Goal: Task Accomplishment & Management: Use online tool/utility

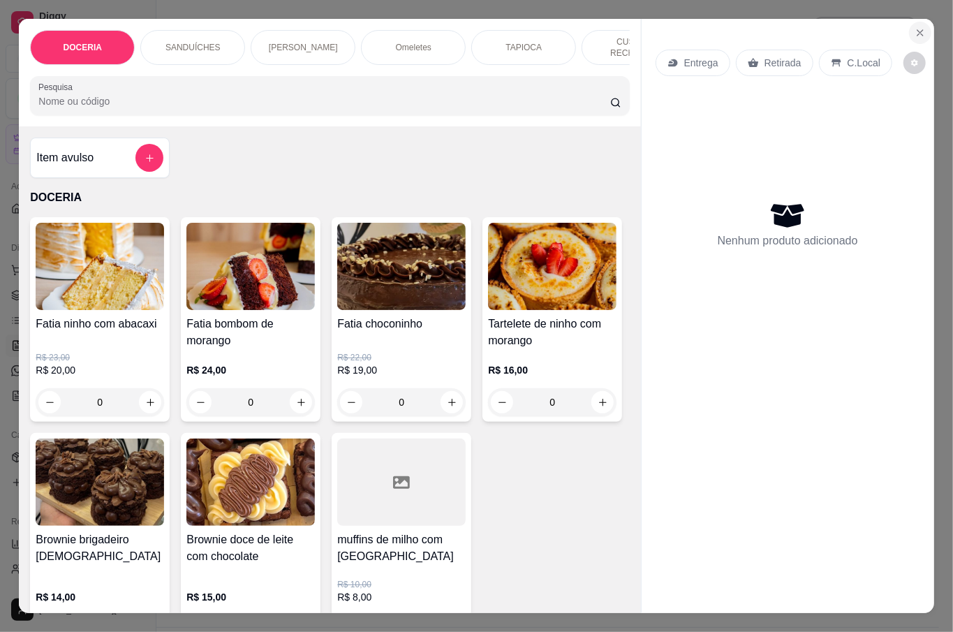
click at [918, 29] on icon "Close" at bounding box center [919, 32] width 11 height 11
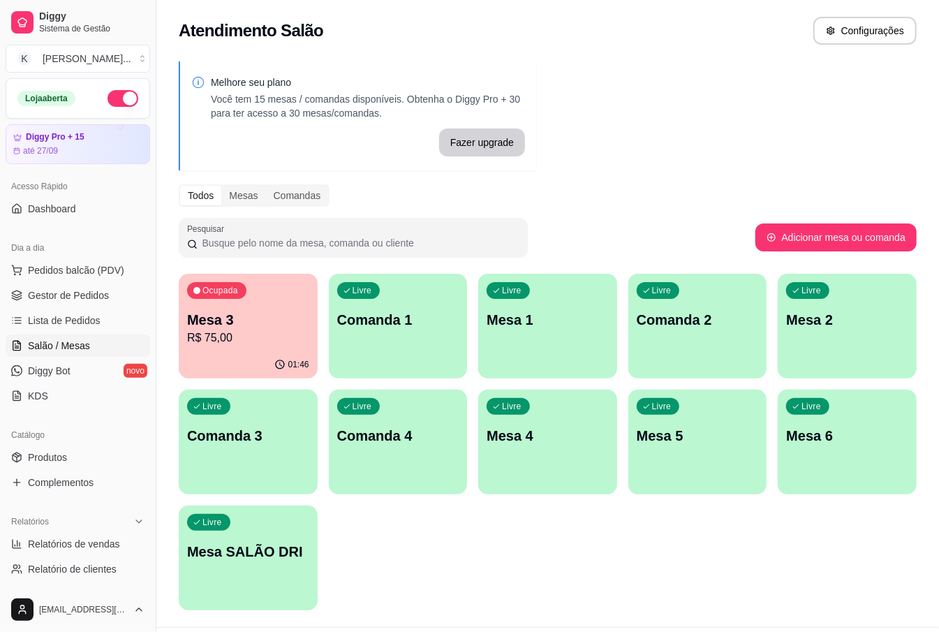
click at [257, 322] on p "Mesa 3" at bounding box center [248, 320] width 122 height 20
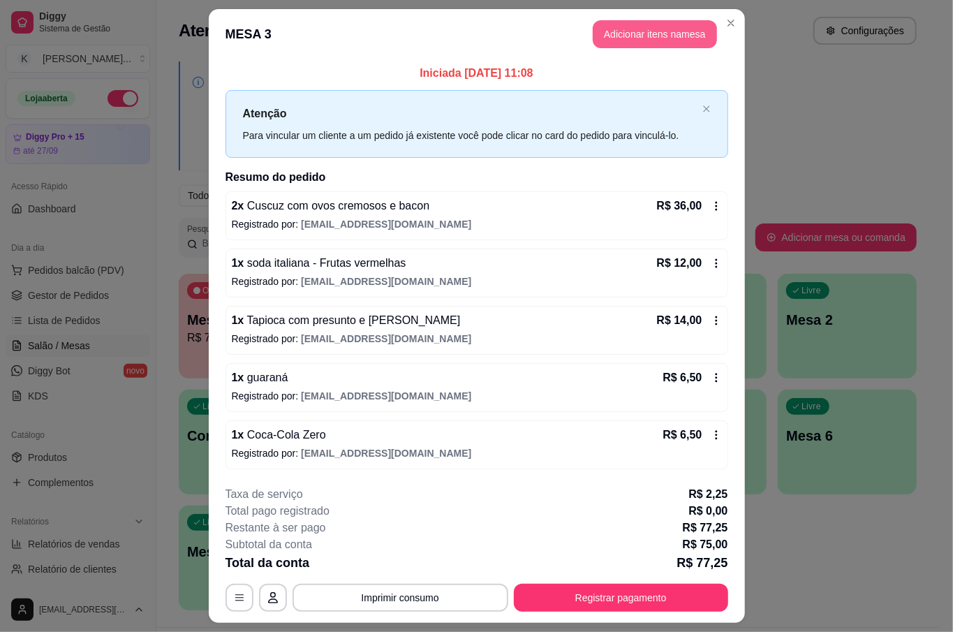
click at [660, 35] on button "Adicionar itens na mesa" at bounding box center [655, 34] width 124 height 28
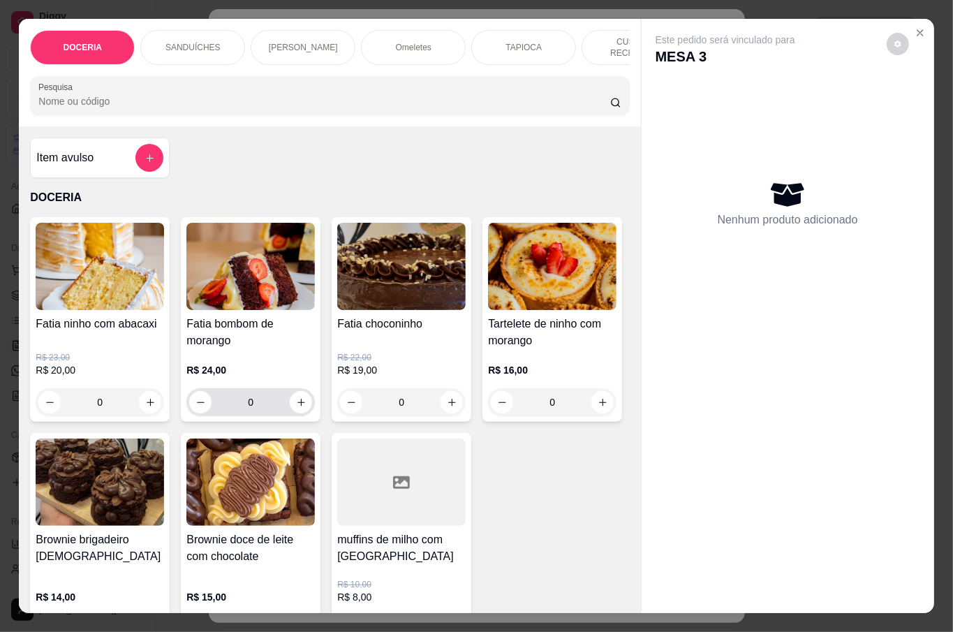
click at [292, 391] on button "increase-product-quantity" at bounding box center [301, 402] width 22 height 22
type input "1"
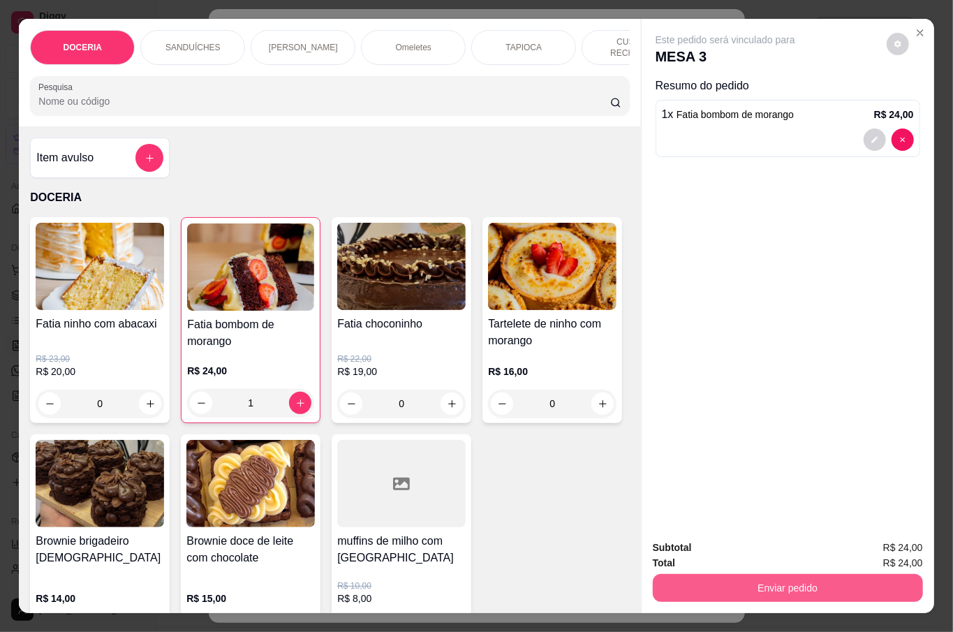
click at [796, 582] on button "Enviar pedido" at bounding box center [788, 588] width 270 height 28
click at [785, 553] on button "Não registrar e enviar pedido" at bounding box center [739, 546] width 141 height 26
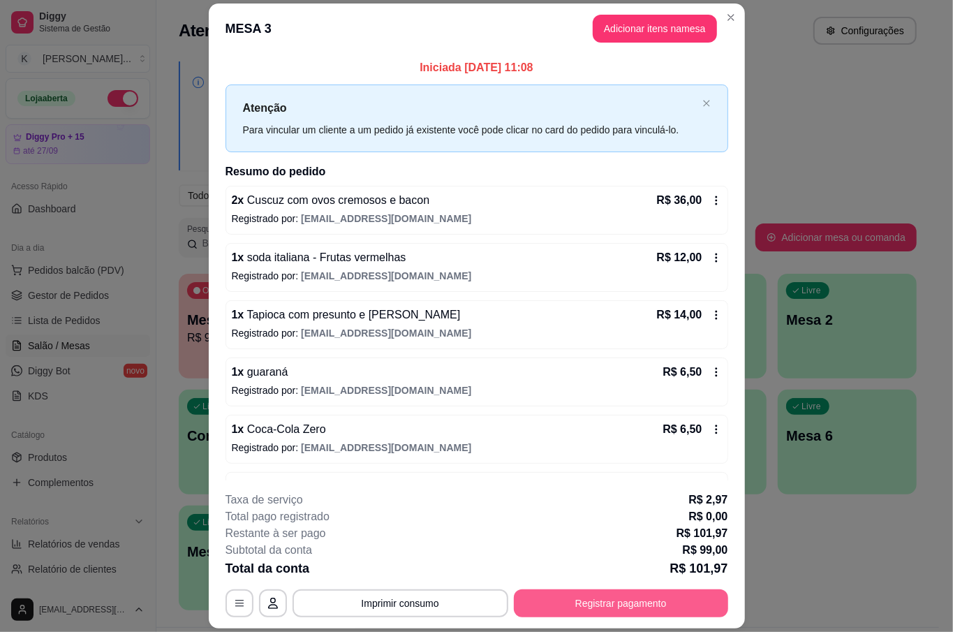
click at [666, 595] on button "Registrar pagamento" at bounding box center [621, 603] width 214 height 28
click at [692, 606] on button "Registrar pagamento" at bounding box center [620, 603] width 208 height 27
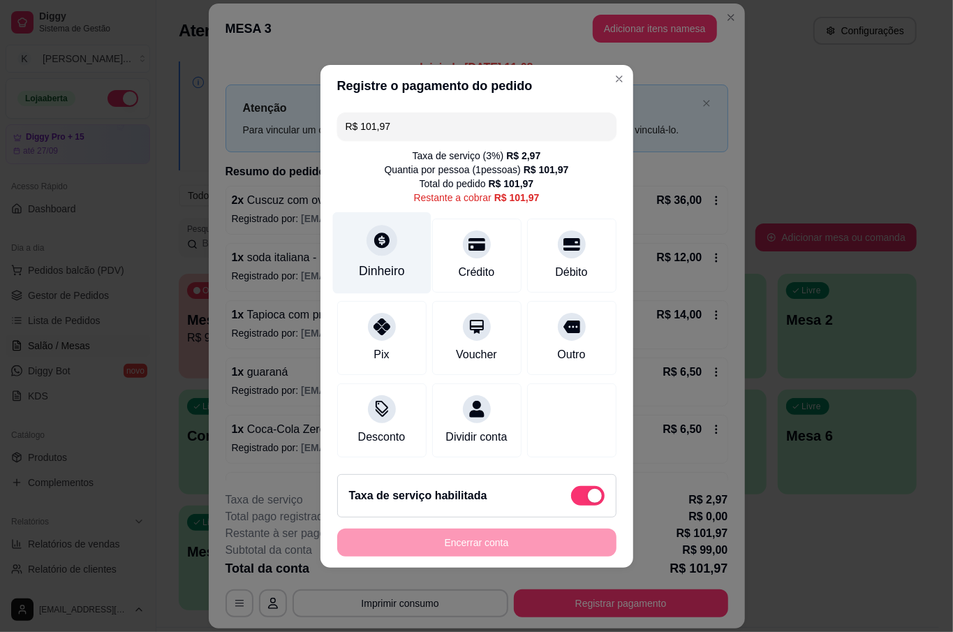
click at [401, 241] on div "Dinheiro" at bounding box center [381, 252] width 98 height 82
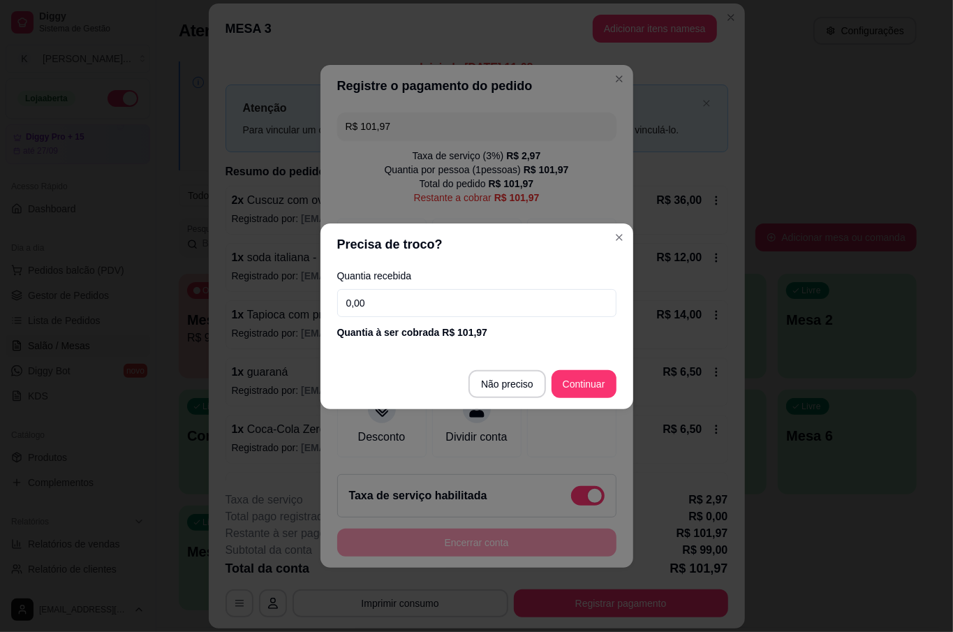
click at [425, 293] on input "0,00" at bounding box center [476, 303] width 279 height 28
type input "100,00"
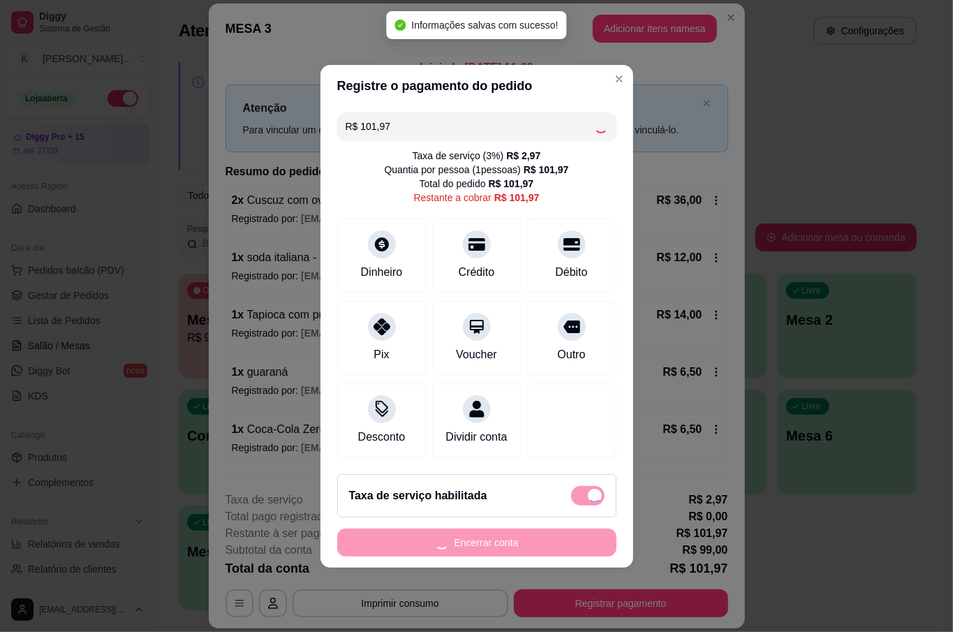
type input "R$ 0,00"
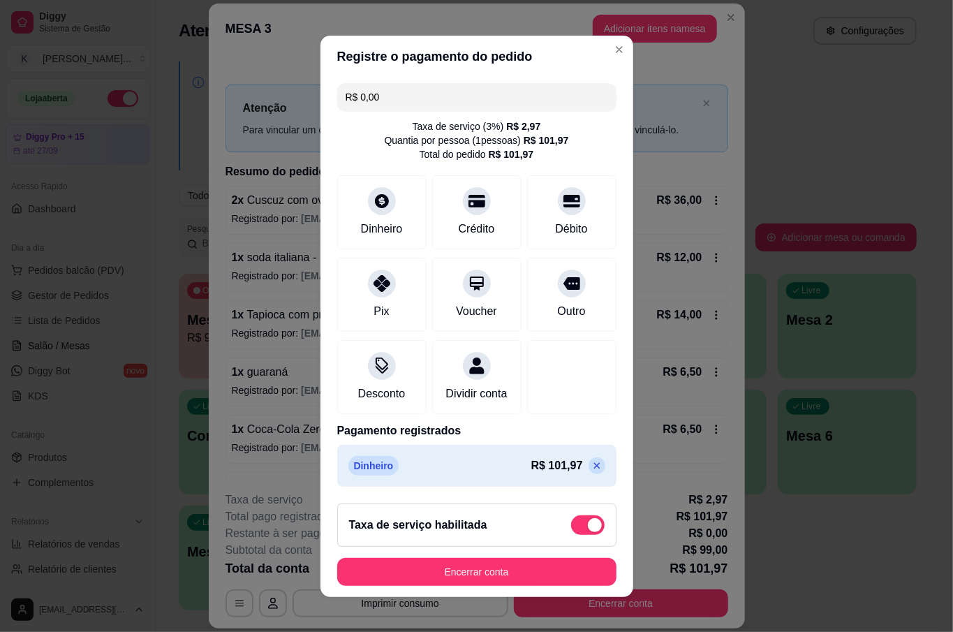
click at [535, 569] on button "Encerrar conta" at bounding box center [476, 572] width 279 height 28
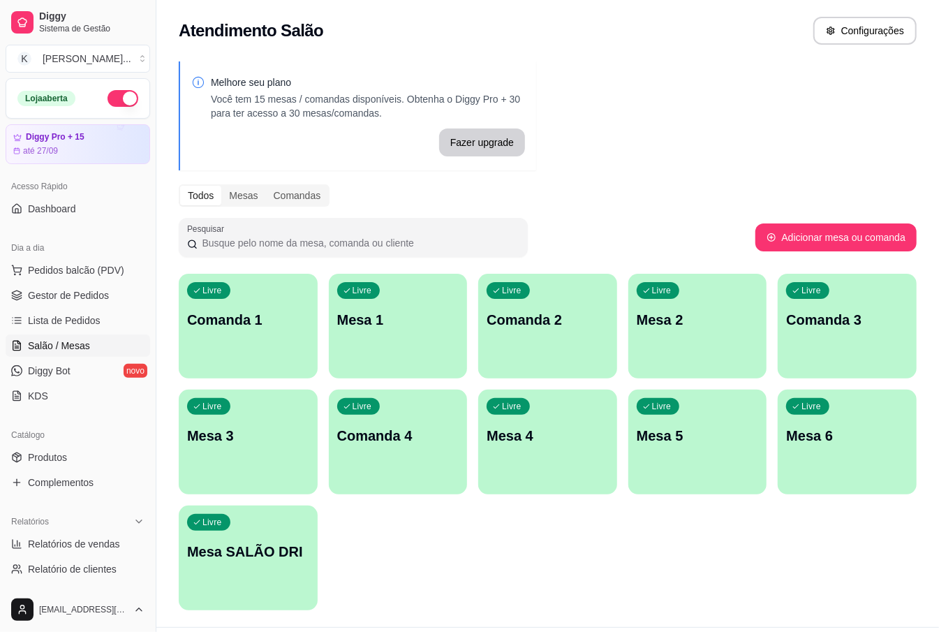
click at [724, 241] on div "Pesquisar" at bounding box center [467, 237] width 576 height 39
click at [106, 255] on div "Dia a dia" at bounding box center [78, 248] width 144 height 22
click at [113, 269] on span "Pedidos balcão (PDV)" at bounding box center [76, 270] width 96 height 14
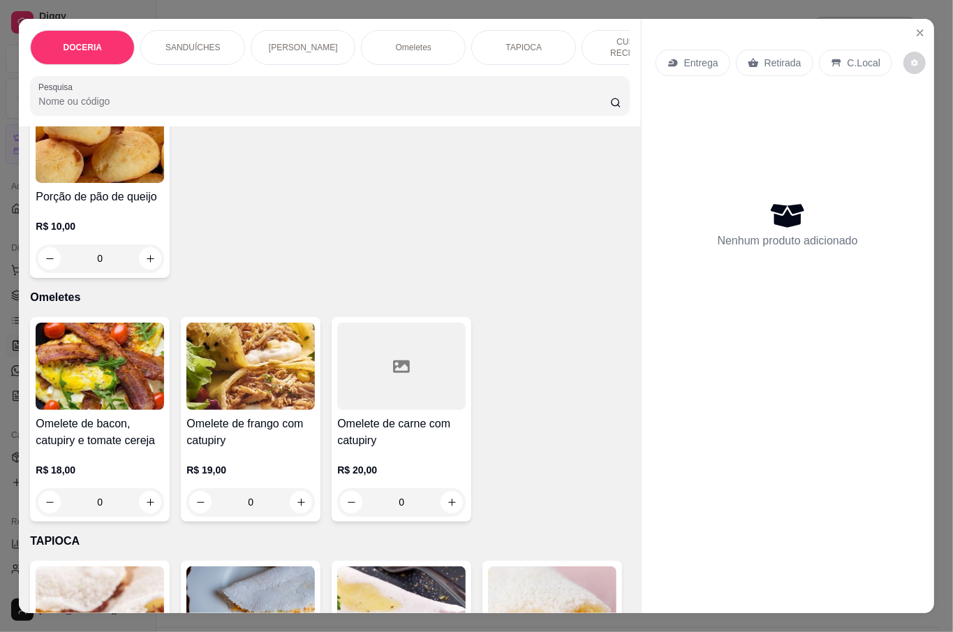
scroll to position [744, 0]
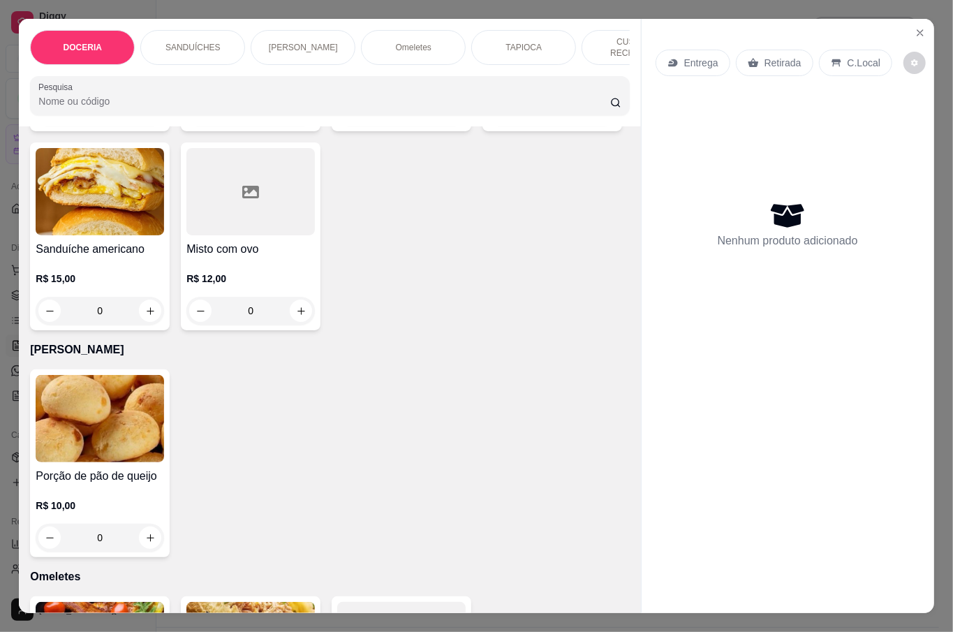
click at [296, 117] on icon "increase-product-quantity" at bounding box center [301, 112] width 10 height 10
type input "1"
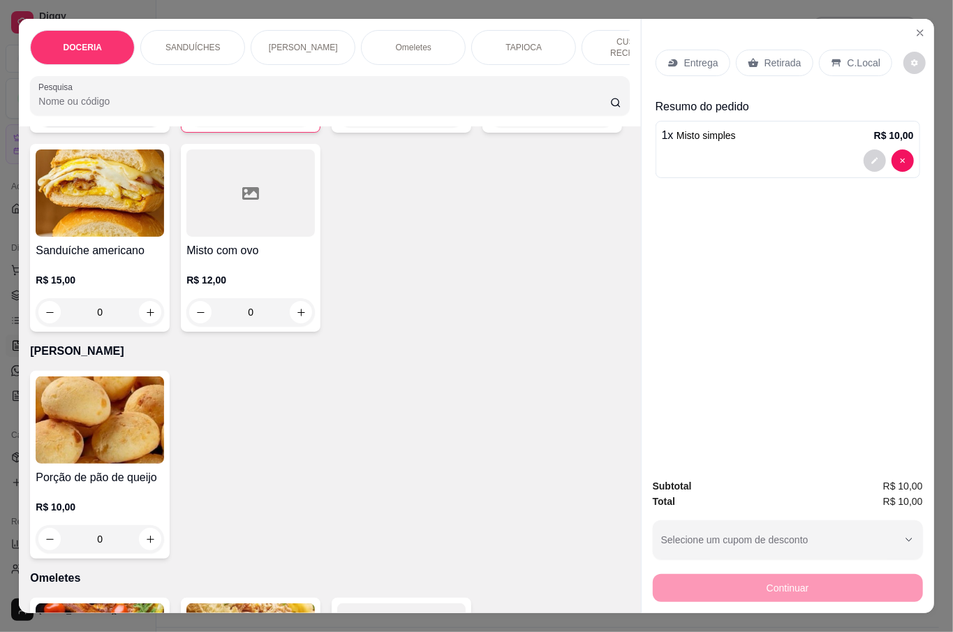
click at [139, 124] on button "increase-product-quantity" at bounding box center [150, 113] width 22 height 22
type input "1"
click at [676, 59] on div "Entrega" at bounding box center [692, 63] width 75 height 27
click at [747, 59] on icon at bounding box center [752, 63] width 10 height 9
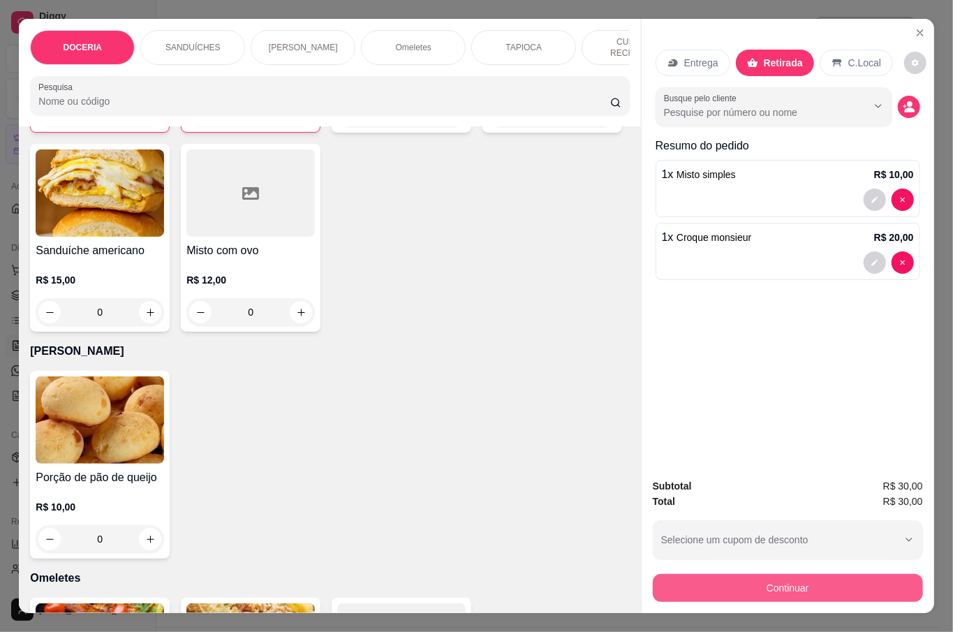
click at [844, 575] on button "Continuar" at bounding box center [788, 588] width 270 height 28
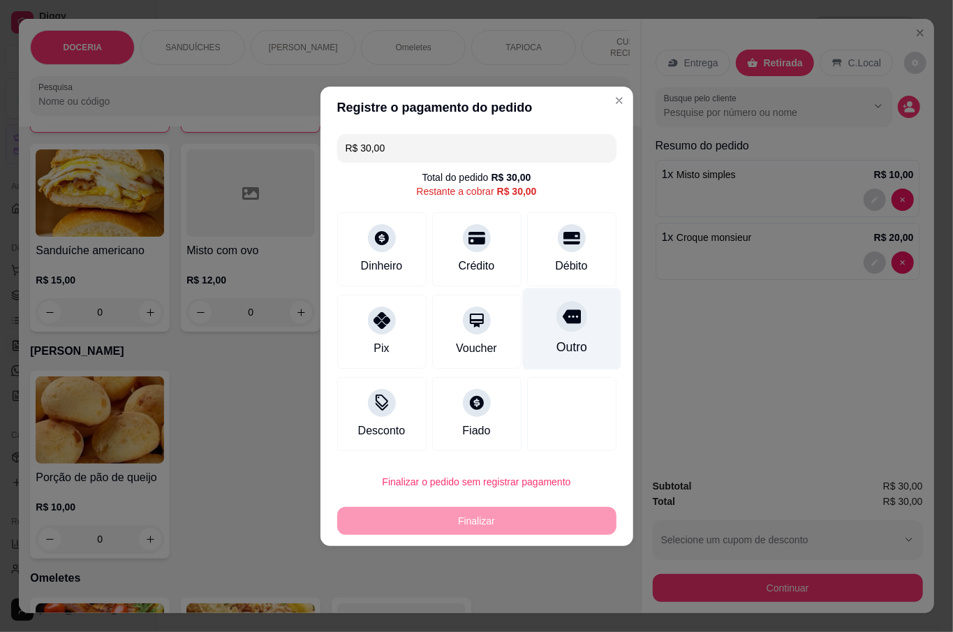
click at [576, 352] on div "Outro" at bounding box center [571, 329] width 98 height 82
type input "R$ 0,00"
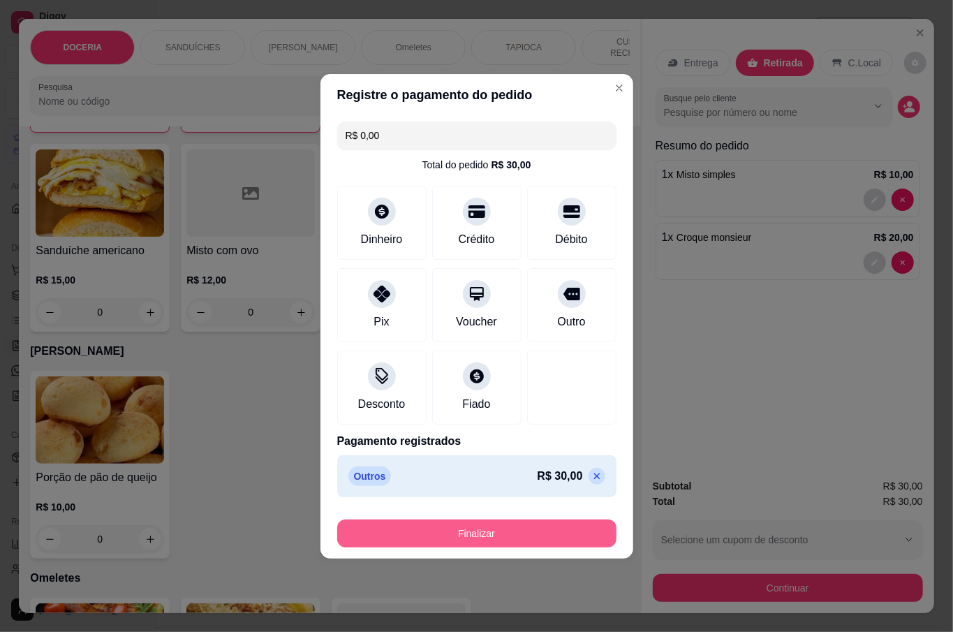
click at [542, 530] on button "Finalizar" at bounding box center [476, 533] width 279 height 28
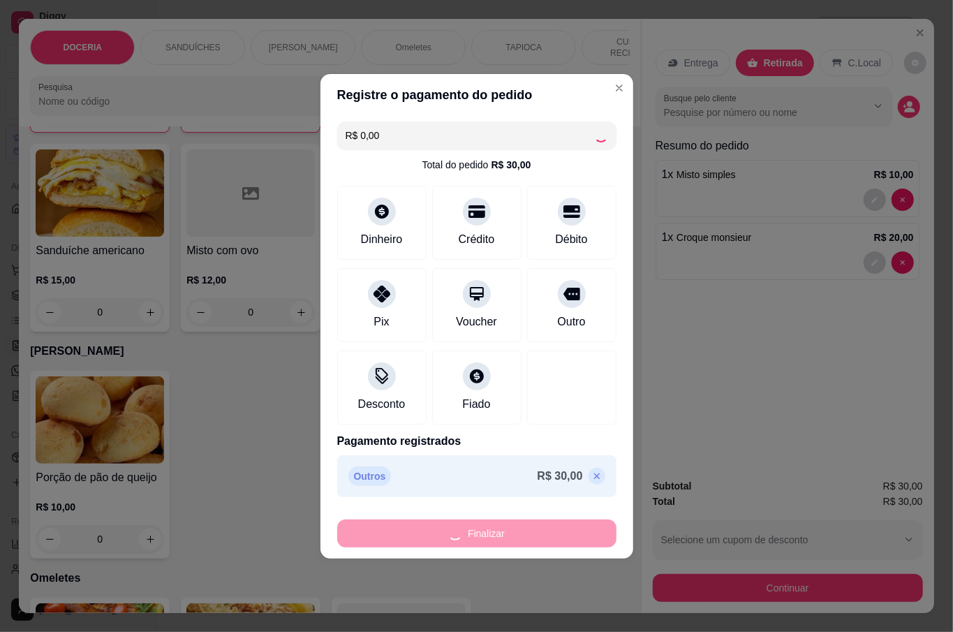
type input "0"
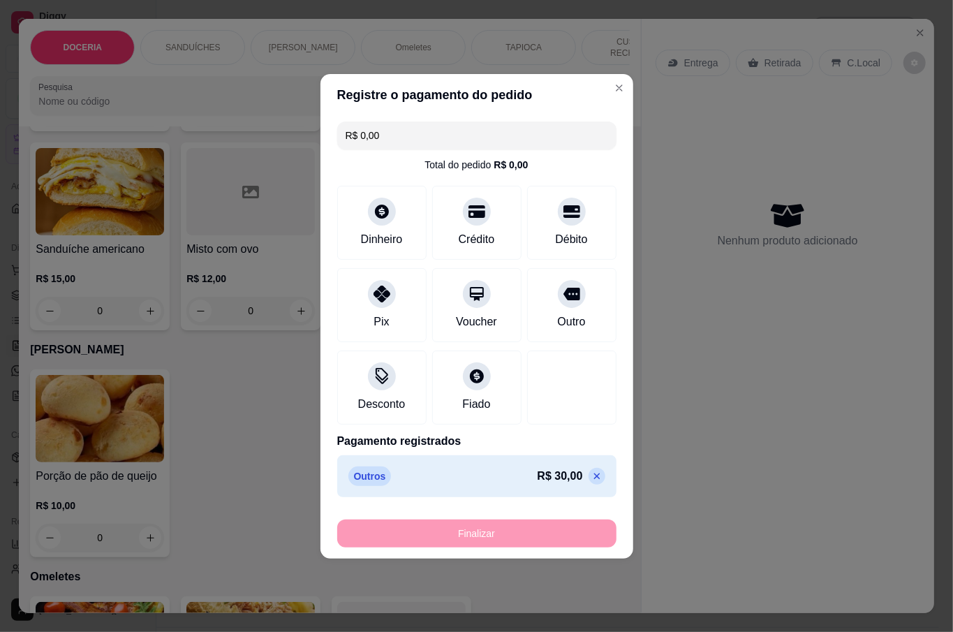
type input "-R$ 30,00"
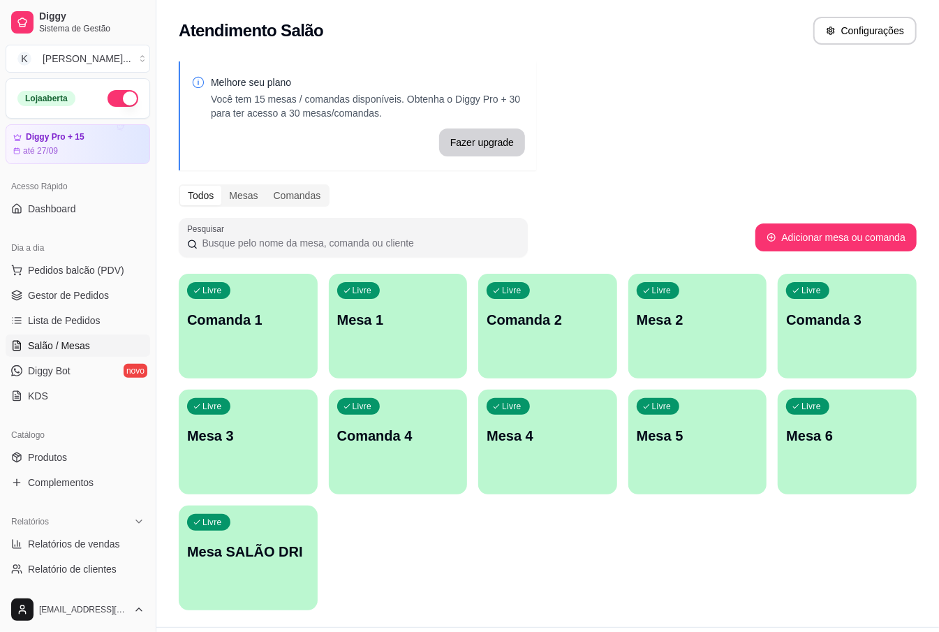
click at [824, 614] on div "Melhore seu plano Você tem 15 mesas / comandas disponíveis. Obtenha o Diggy Pro…" at bounding box center [547, 340] width 782 height 574
click at [292, 565] on div "Livre Mesa SALÃO DRI" at bounding box center [248, 549] width 135 height 85
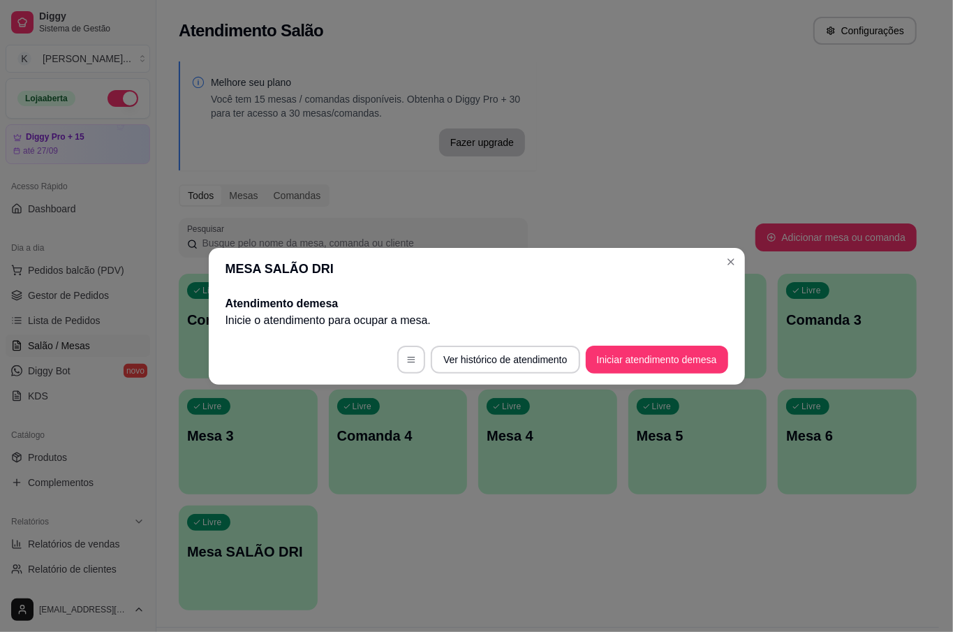
click at [680, 363] on button "Iniciar atendimento de mesa" at bounding box center [657, 359] width 142 height 28
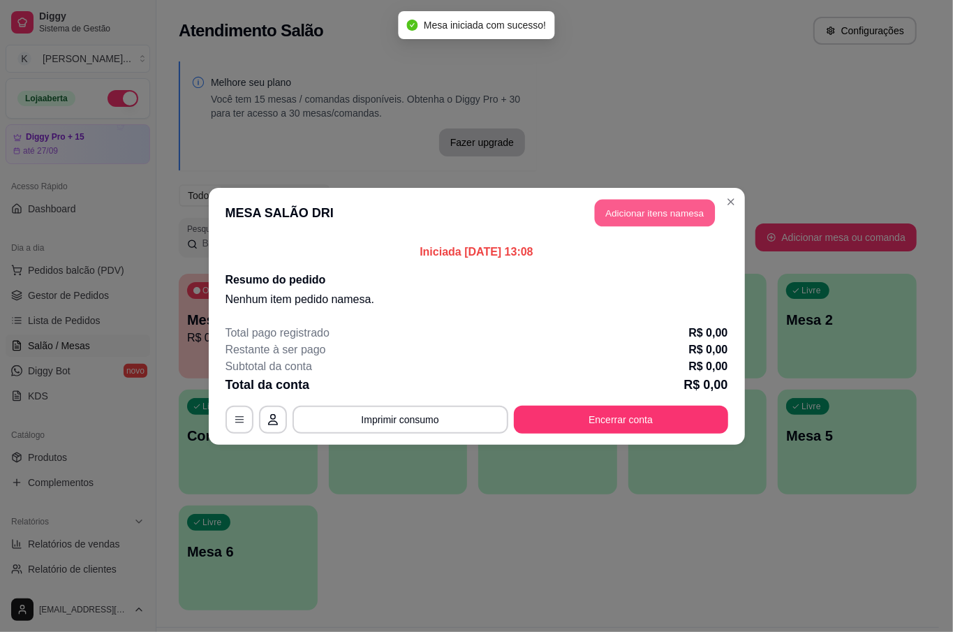
click at [627, 218] on button "Adicionar itens na mesa" at bounding box center [655, 212] width 120 height 27
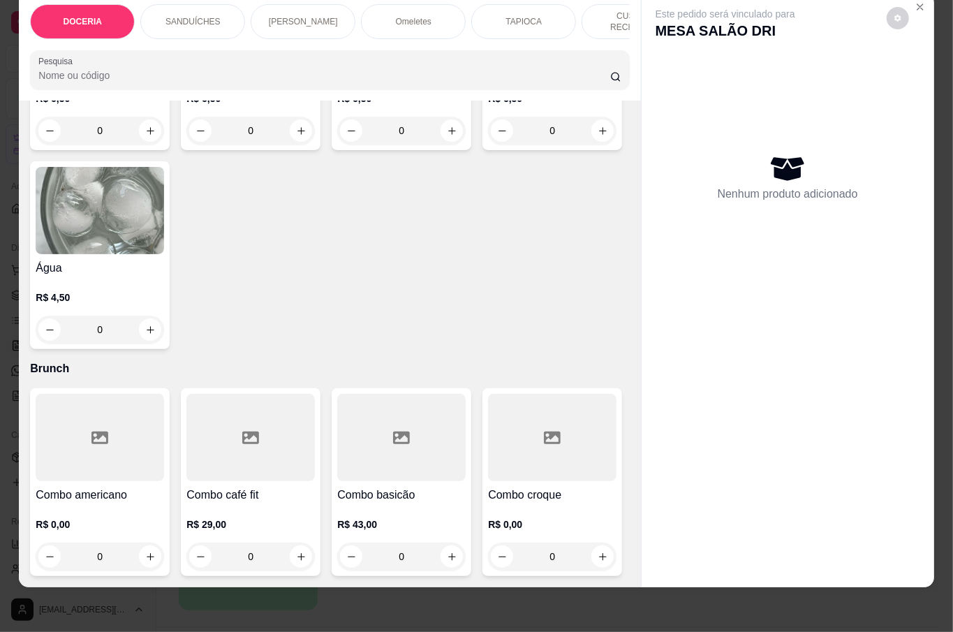
scroll to position [4085, 0]
click at [164, 315] on div "0" at bounding box center [100, 329] width 128 height 28
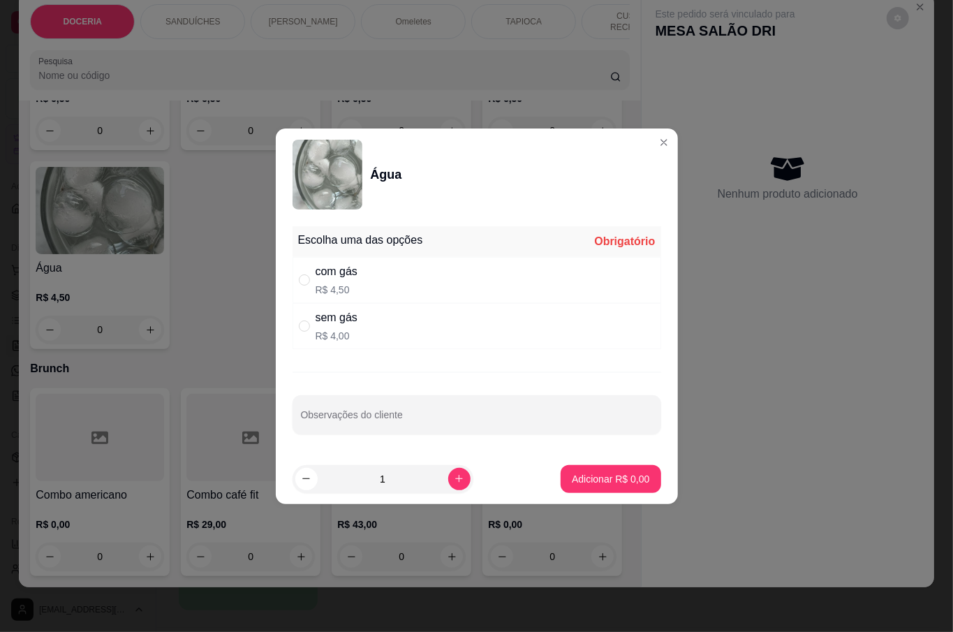
click at [341, 269] on div "com gás" at bounding box center [336, 271] width 42 height 17
radio input "true"
click at [573, 480] on p "Adicionar R$ 4,50" at bounding box center [610, 479] width 77 height 14
type input "1"
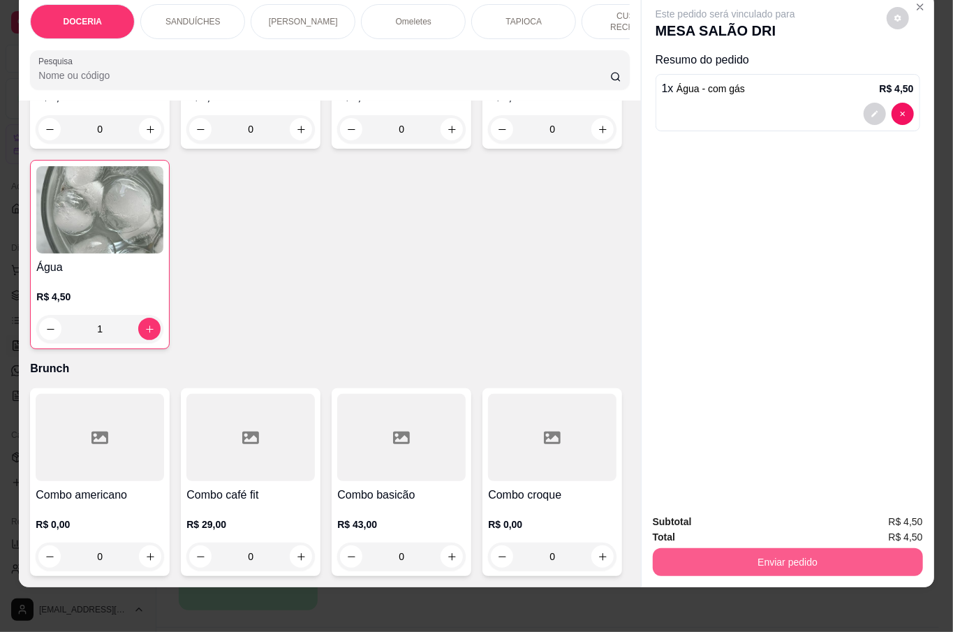
click at [724, 548] on button "Enviar pedido" at bounding box center [788, 562] width 270 height 28
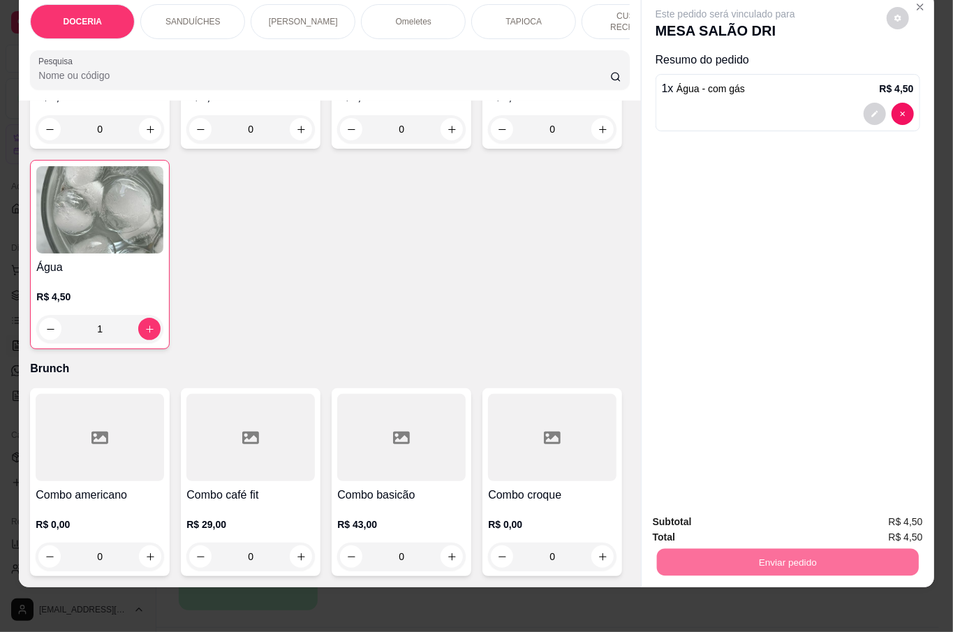
click at [784, 503] on button "Não registrar e enviar pedido" at bounding box center [739, 513] width 145 height 27
